Goal: Task Accomplishment & Management: Manage account settings

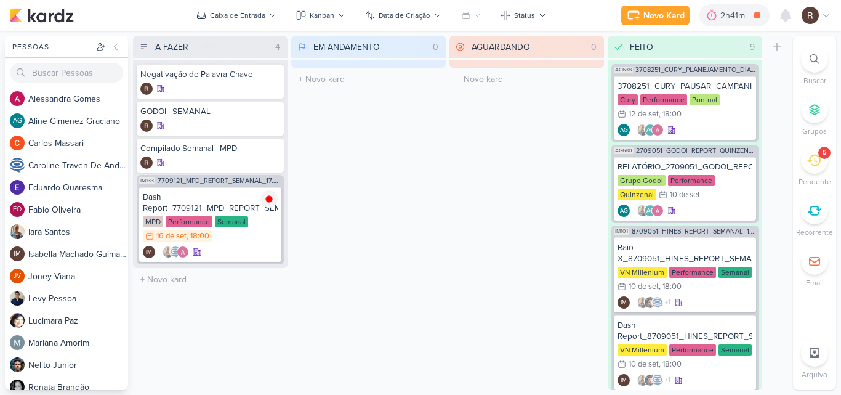
click at [829, 163] on li "5 [GEOGRAPHIC_DATA]" at bounding box center [814, 167] width 43 height 41
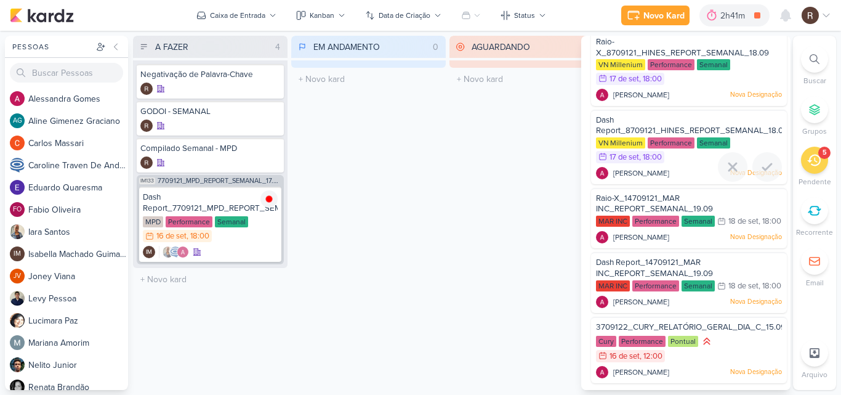
scroll to position [60, 0]
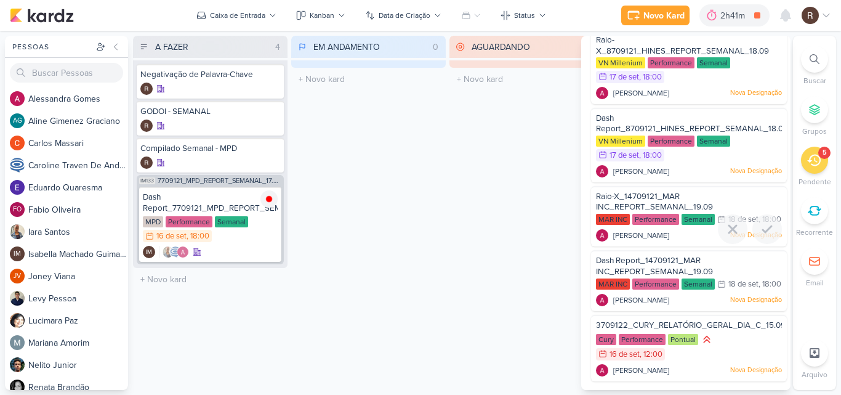
click at [680, 191] on span "Raio-X_14709121_MAR INC_REPORT_SEMANAL_19.09" at bounding box center [654, 201] width 117 height 21
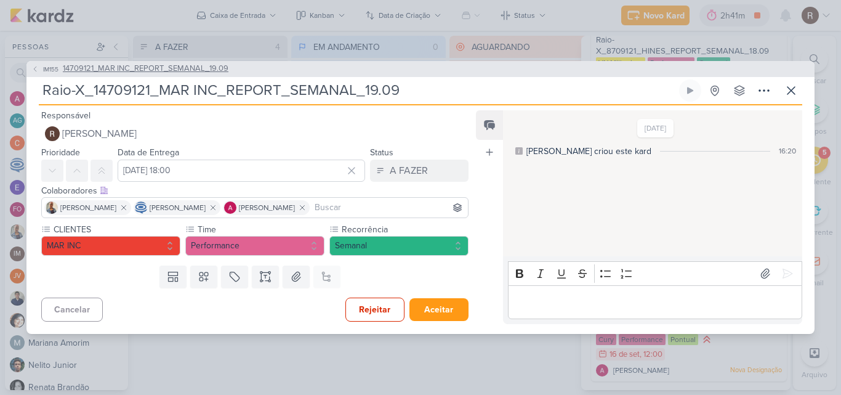
click at [203, 70] on span "14709121_MAR INC_REPORT_SEMANAL_19.09" at bounding box center [146, 69] width 166 height 12
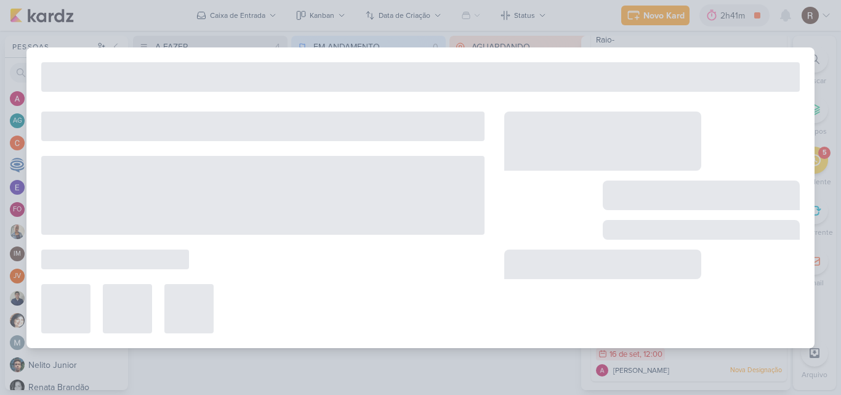
type input "14709121_MAR INC_REPORT_SEMANAL_19.09"
type input "[DATE] 14:00"
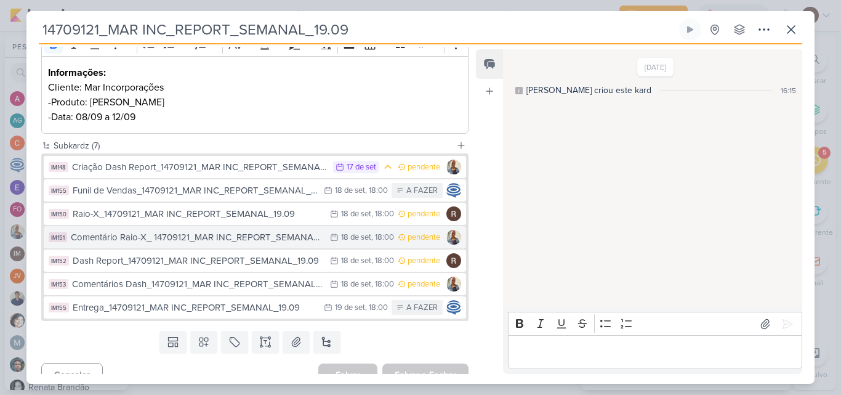
scroll to position [196, 0]
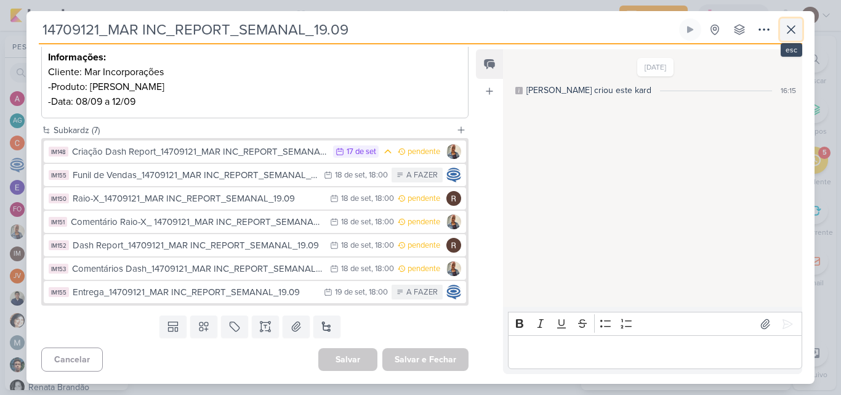
click at [792, 26] on icon at bounding box center [791, 29] width 15 height 15
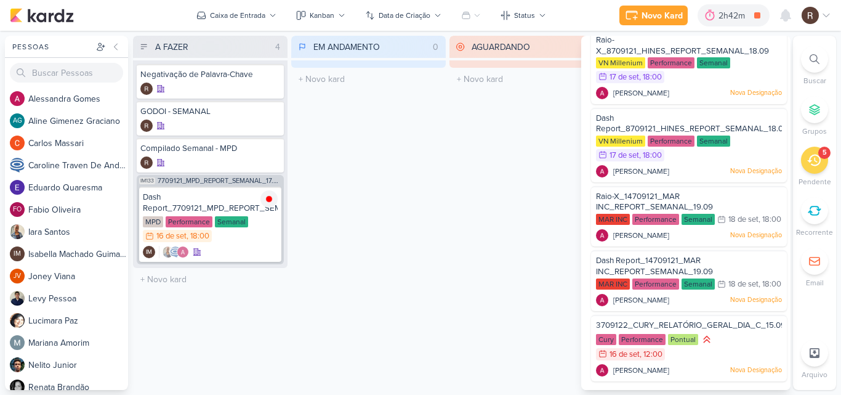
click at [504, 183] on div "AGUARDANDO 0 Mover Para Esquerda Mover Para Direita [GEOGRAPHIC_DATA] O título …" at bounding box center [526, 213] width 155 height 354
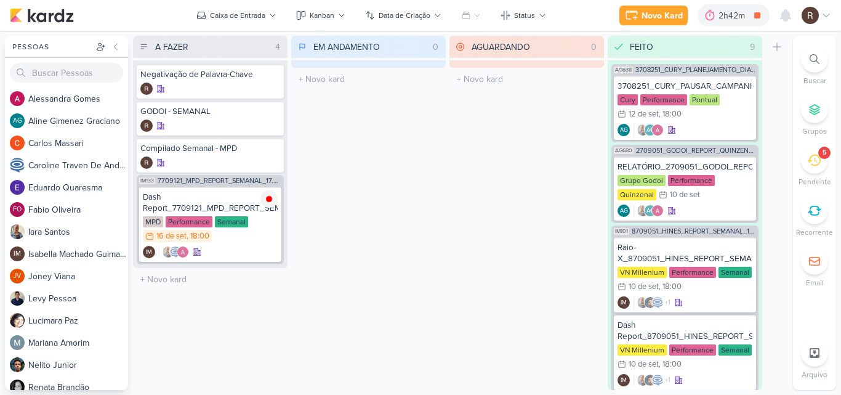
click at [824, 155] on div "5" at bounding box center [824, 153] width 4 height 10
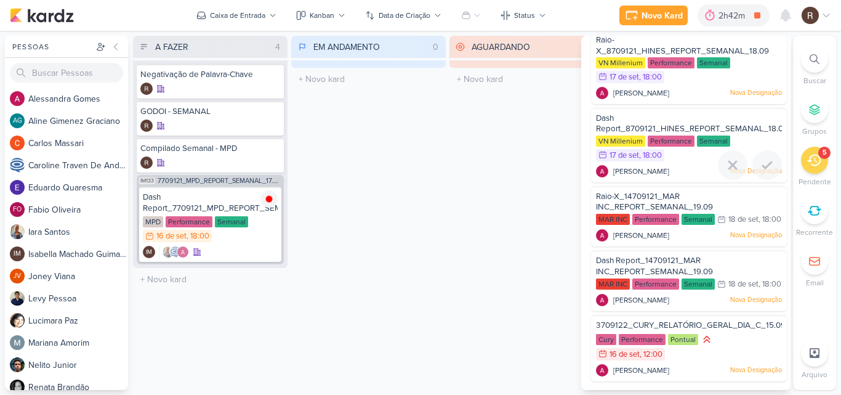
scroll to position [60, 0]
click at [641, 332] on div "3709122_CURY_RELATÓRIO_GERAL_DIA_C_15.09" at bounding box center [689, 326] width 186 height 14
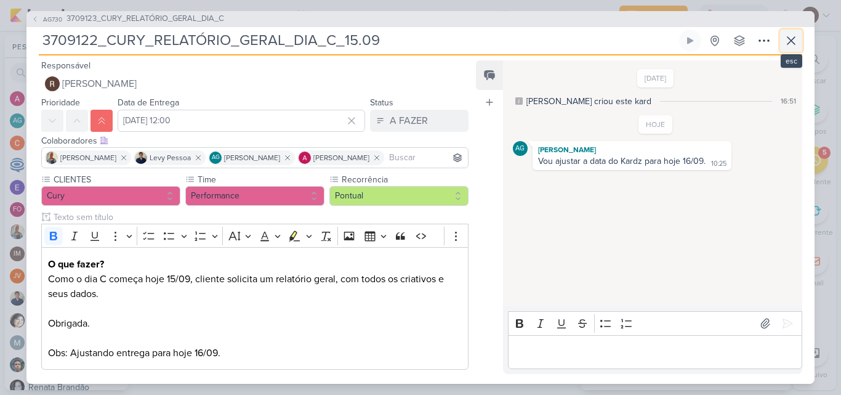
click at [796, 46] on icon at bounding box center [791, 40] width 15 height 15
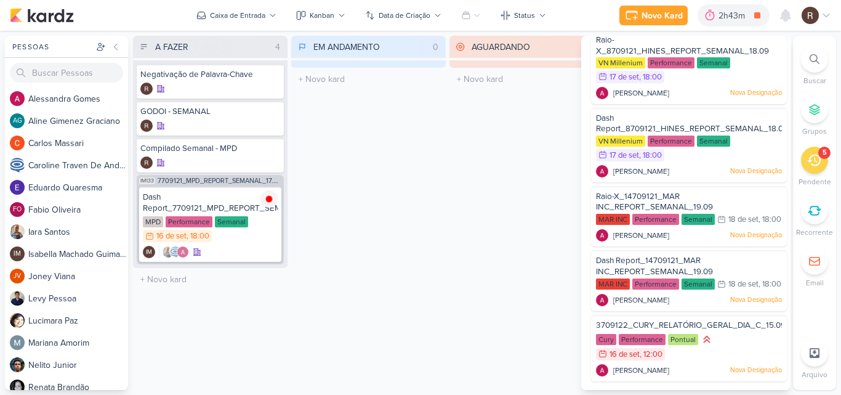
click at [440, 167] on div "EM ANDAMENTO 0 Mover Para Esquerda Mover Para Direita [GEOGRAPHIC_DATA] O títul…" at bounding box center [368, 213] width 155 height 354
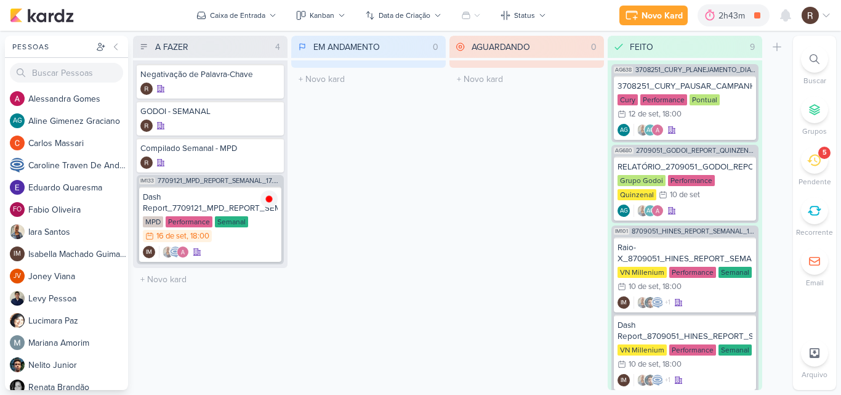
click at [807, 164] on icon at bounding box center [814, 160] width 14 height 14
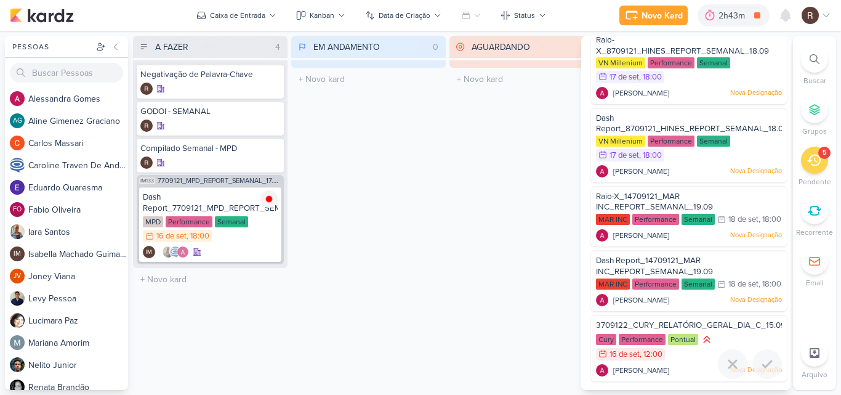
click at [673, 336] on div "Pontual" at bounding box center [683, 339] width 30 height 11
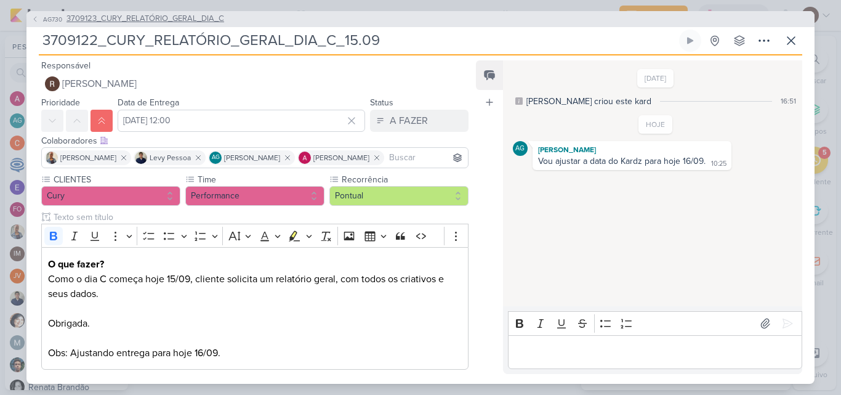
click at [219, 23] on span "3709123_CURY_RELATÓRIO_GERAL_DIA_C" at bounding box center [145, 19] width 158 height 12
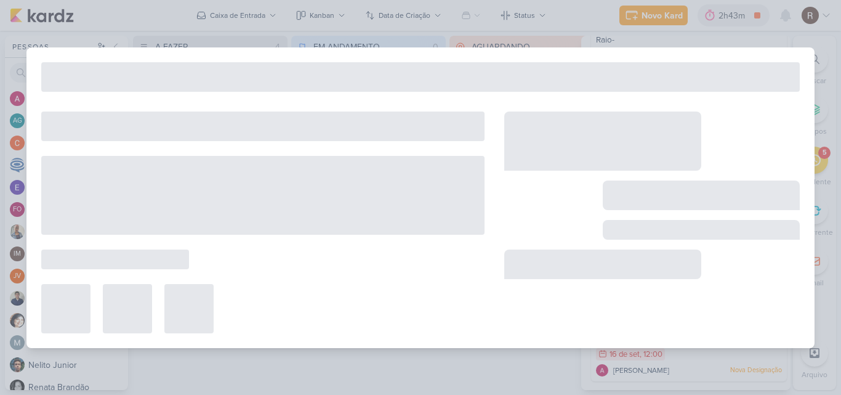
type input "3709123_CURY_RELATÓRIO_GERAL_DIA_C"
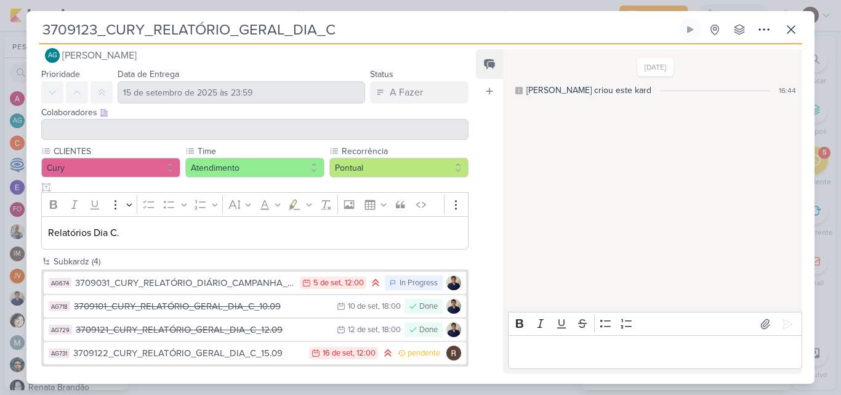
scroll to position [22, 0]
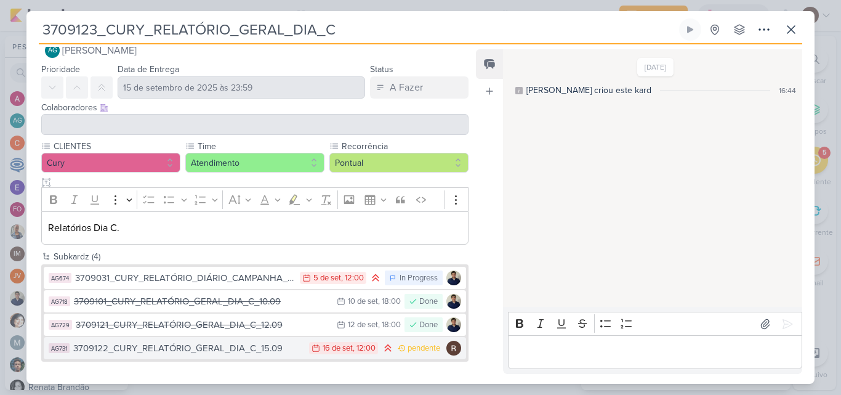
click at [230, 343] on div "3709122_CURY_RELATÓRIO_GERAL_DIA_C_15.09" at bounding box center [188, 348] width 230 height 14
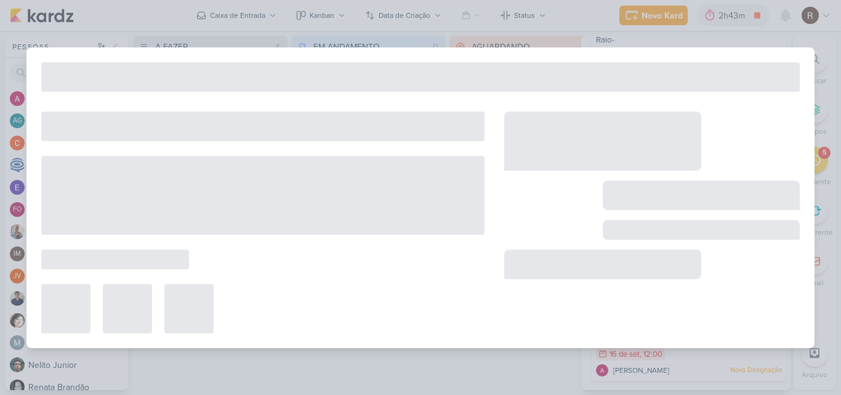
type input "3709122_CURY_RELATÓRIO_GERAL_DIA_C_15.09"
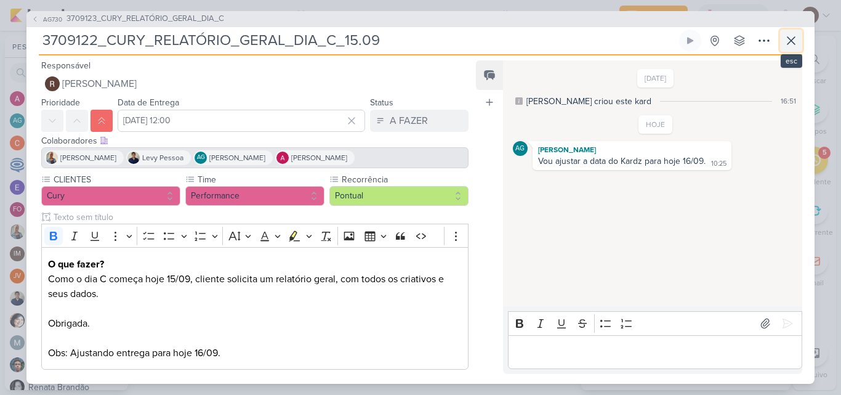
click at [789, 46] on icon at bounding box center [791, 40] width 15 height 15
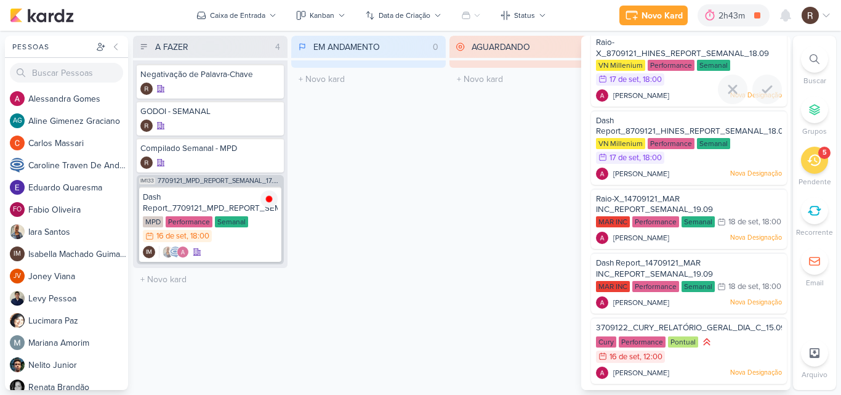
scroll to position [60, 0]
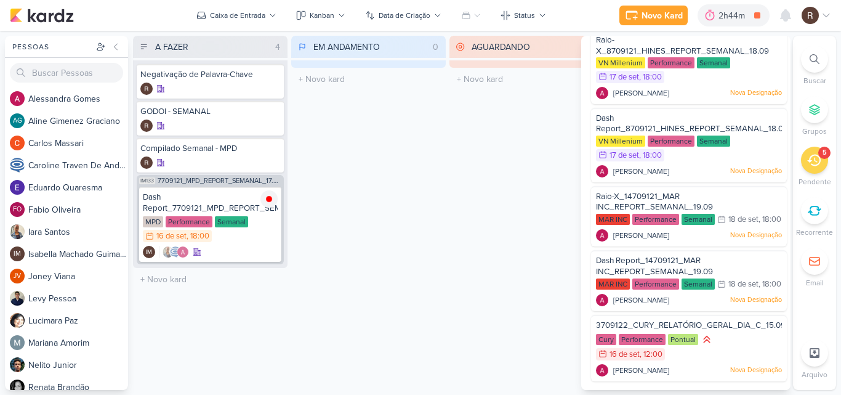
click at [254, 340] on div "A FAZER 4 Mover Para Esquerda Mover Para Direita [GEOGRAPHIC_DATA] Negativação …" at bounding box center [210, 213] width 155 height 354
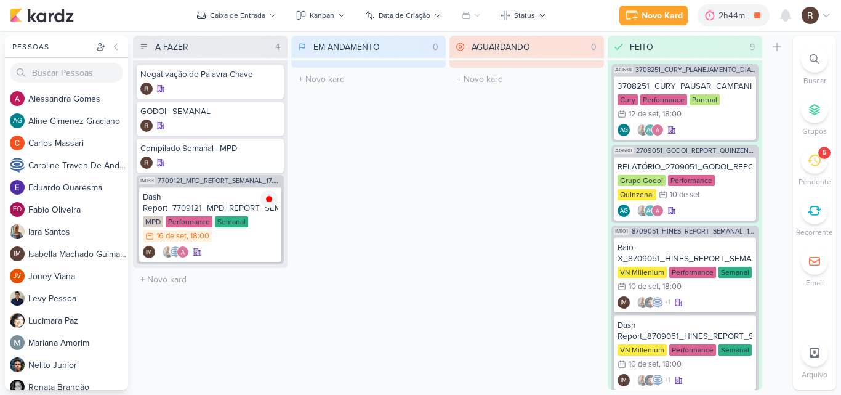
drag, startPoint x: 356, startPoint y: 98, endPoint x: 388, endPoint y: 172, distance: 81.3
click at [387, 169] on div "EM ANDAMENTO 0 Mover Para Esquerda Mover Para Direita [GEOGRAPHIC_DATA] O títul…" at bounding box center [368, 213] width 155 height 354
click at [399, 214] on div "EM ANDAMENTO 0 Mover Para Esquerda Mover Para Direita [GEOGRAPHIC_DATA] O títul…" at bounding box center [368, 213] width 155 height 354
click at [821, 158] on div "5" at bounding box center [814, 160] width 27 height 27
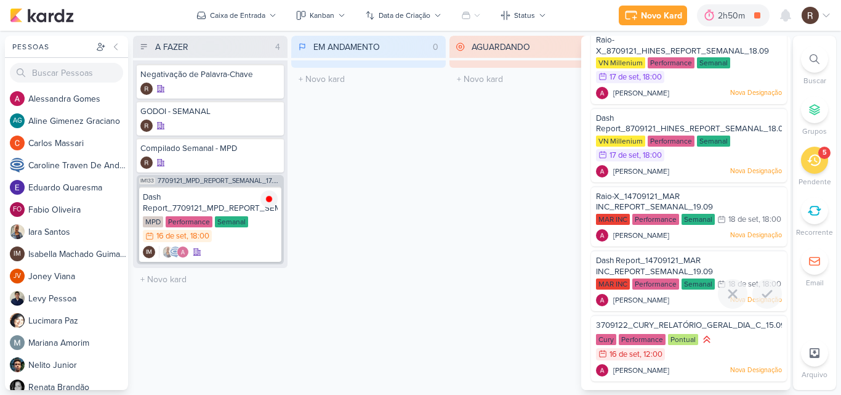
click at [634, 255] on span "Dash Report_14709121_MAR INC_REPORT_SEMANAL_19.09" at bounding box center [654, 265] width 117 height 21
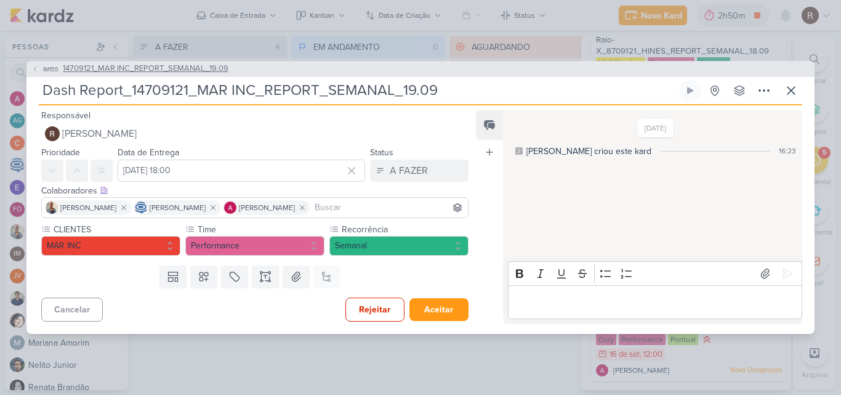
click at [156, 71] on span "14709121_MAR INC_REPORT_SEMANAL_19.09" at bounding box center [146, 69] width 166 height 12
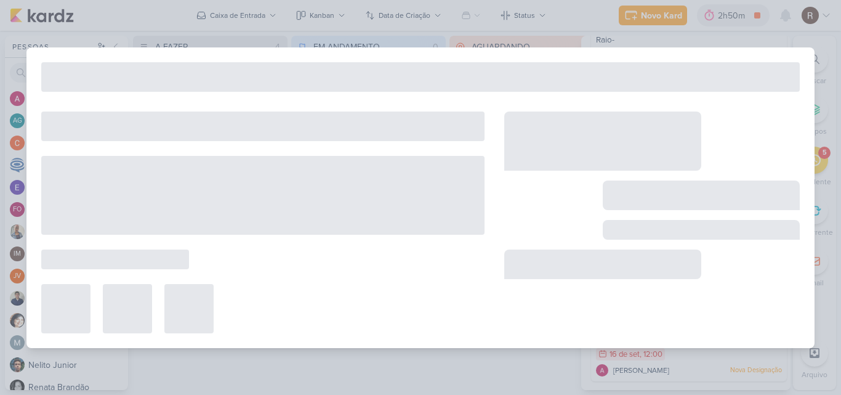
type input "14709121_MAR INC_REPORT_SEMANAL_19.09"
type input "[DATE] 14:00"
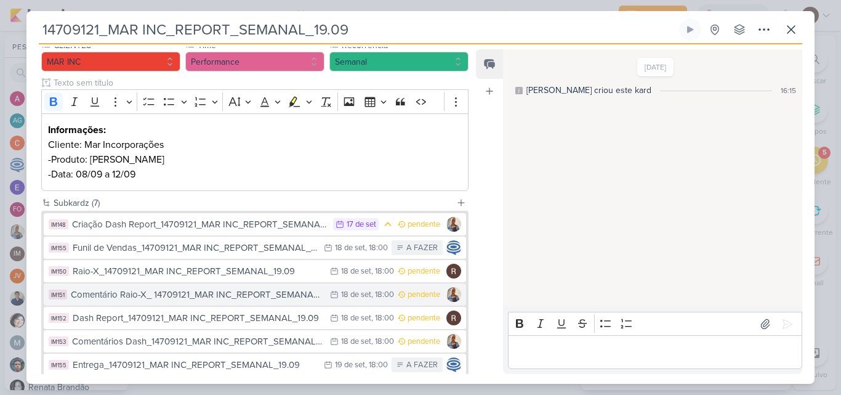
scroll to position [185, 0]
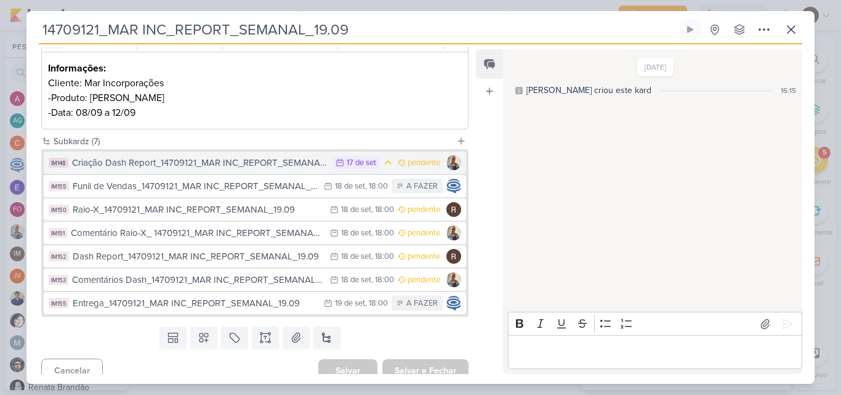
click at [292, 166] on div "Criação Dash Report_14709121_MAR INC_REPORT_SEMANAL_19.09" at bounding box center [199, 163] width 255 height 14
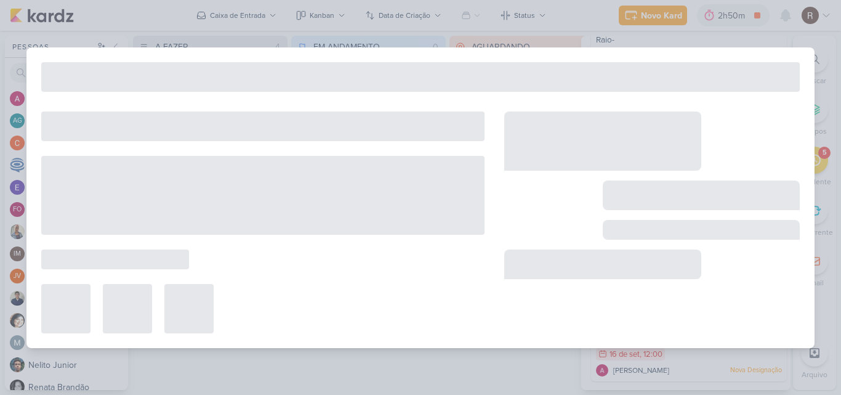
type input "Criação Dash Report_14709121_MAR INC_REPORT_SEMANAL_19.09"
type input "[DATE] 23:59"
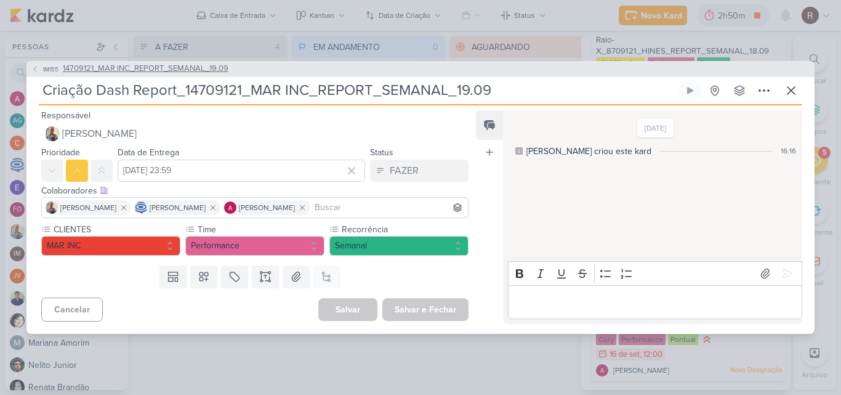
click at [32, 68] on icon at bounding box center [34, 68] width 7 height 7
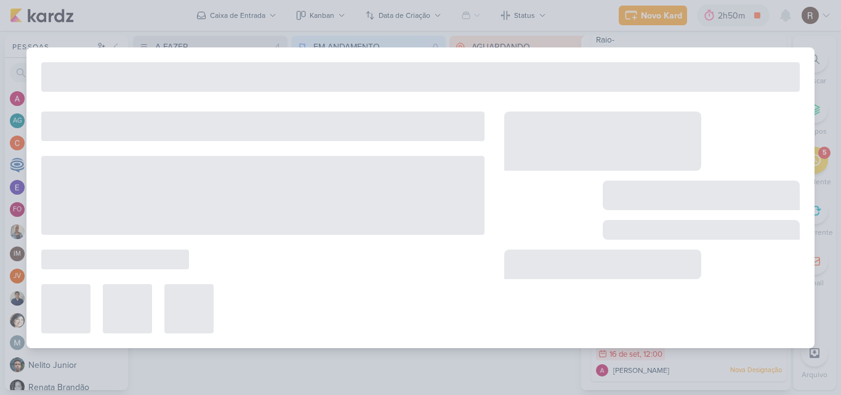
type input "14709121_MAR INC_REPORT_SEMANAL_19.09"
type input "[DATE] 14:00"
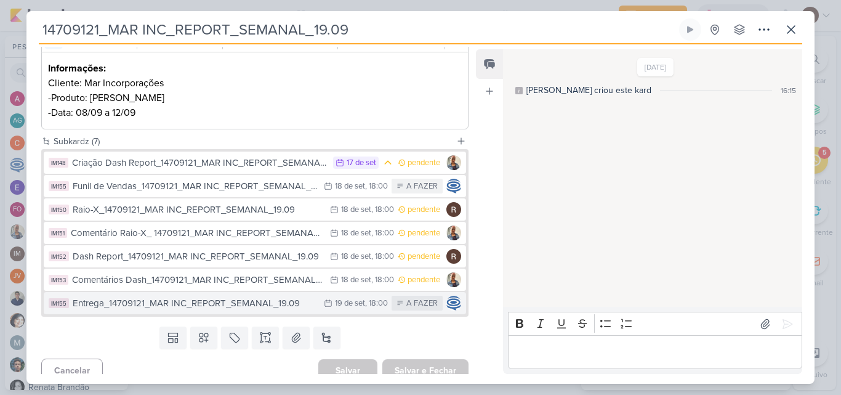
scroll to position [196, 0]
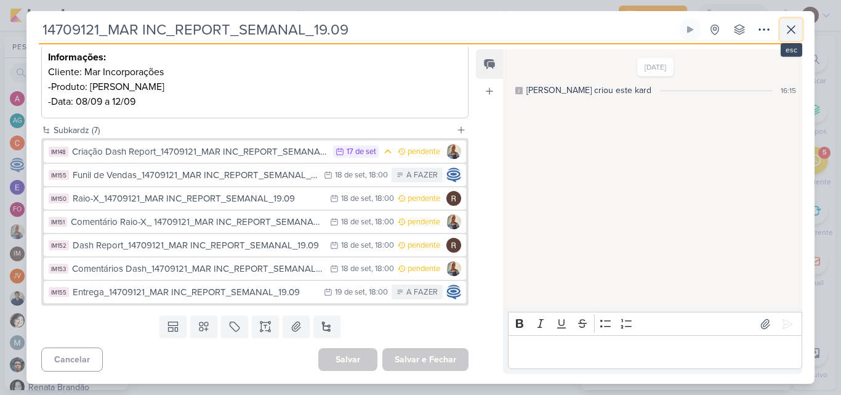
click at [784, 31] on icon at bounding box center [791, 29] width 15 height 15
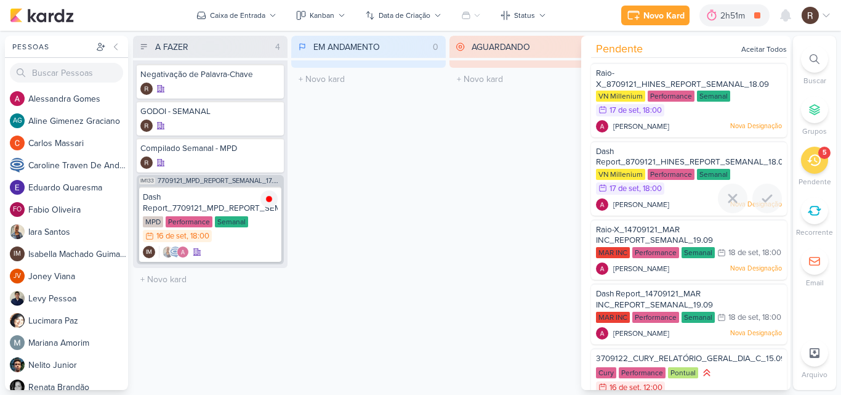
scroll to position [60, 0]
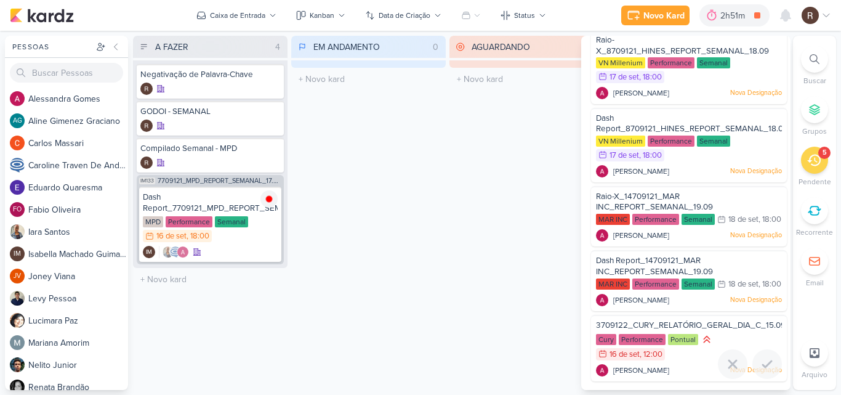
click at [608, 330] on span "3709122_CURY_RELATÓRIO_GERAL_DIA_C_15.09" at bounding box center [691, 325] width 190 height 10
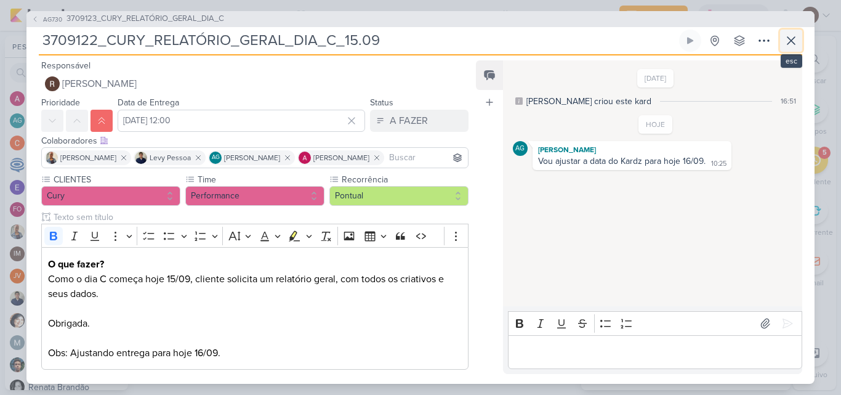
click at [789, 49] on button at bounding box center [791, 41] width 22 height 22
